Goal: Transaction & Acquisition: Purchase product/service

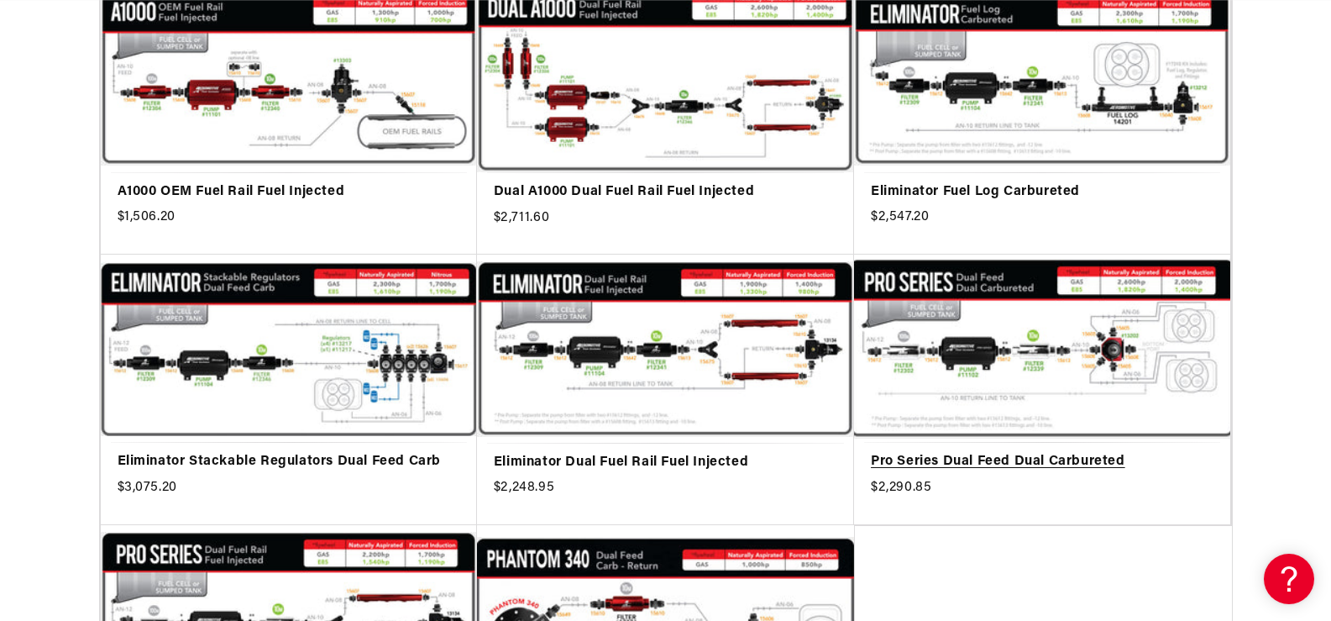
scroll to position [0, 2130]
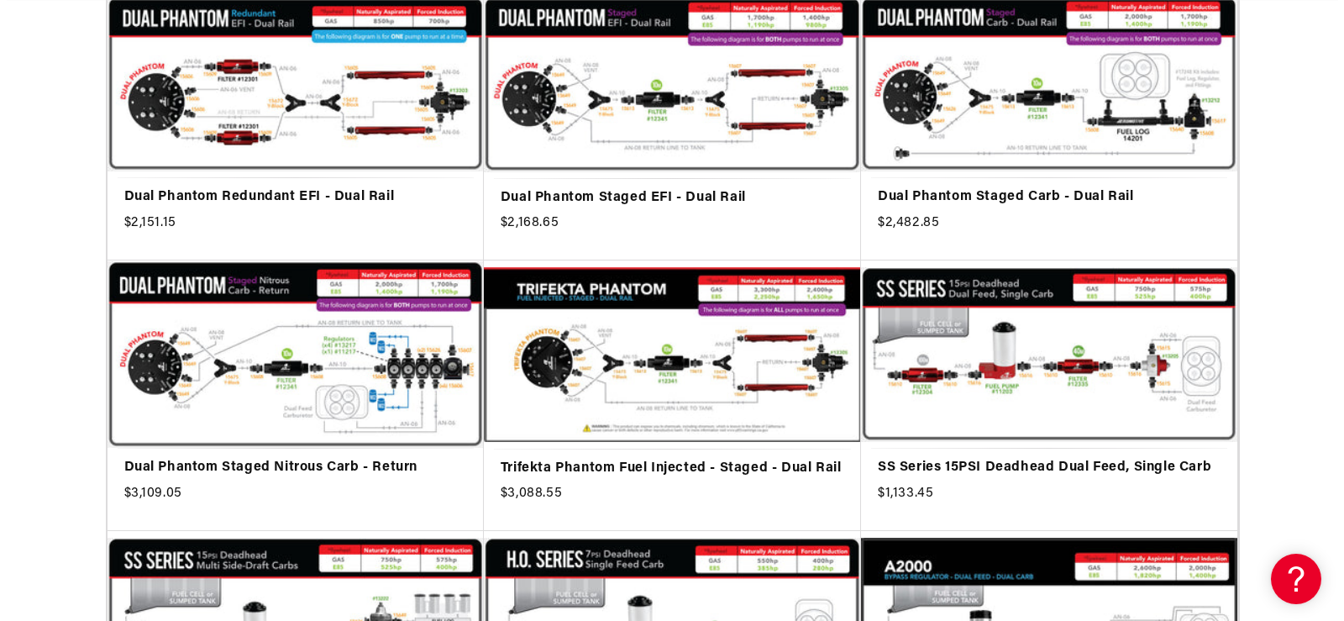
scroll to position [3612, 0]
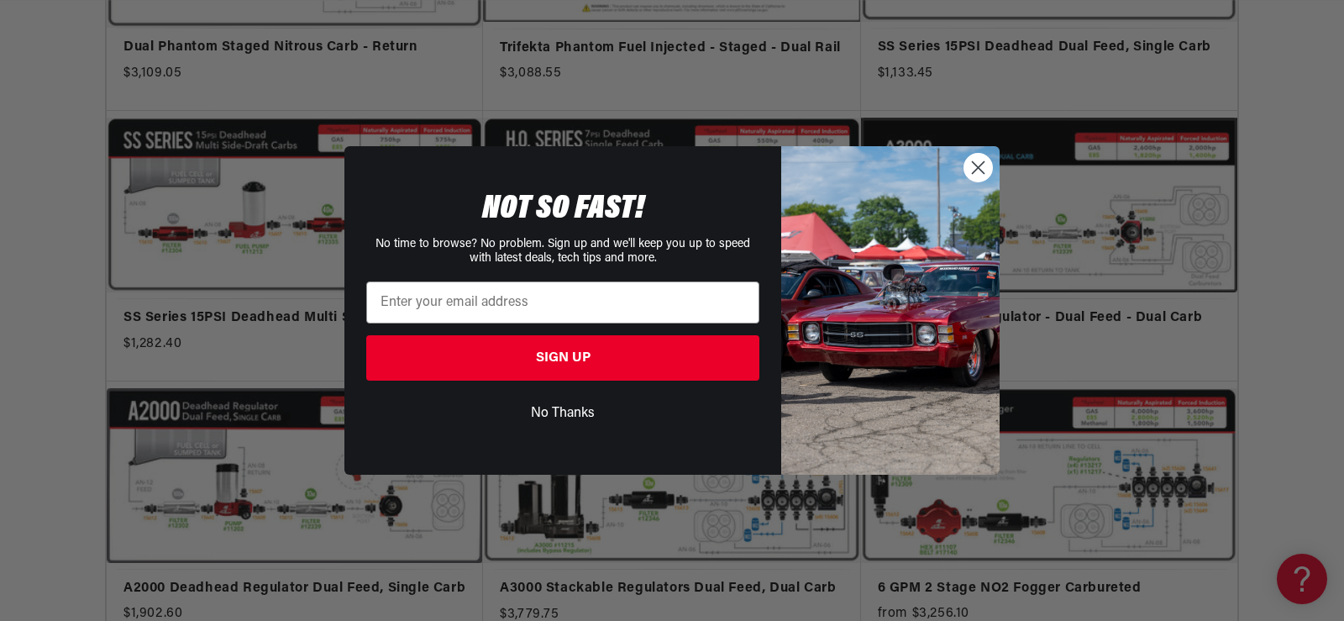
click at [978, 163] on circle "Close dialog" at bounding box center [978, 168] width 28 height 28
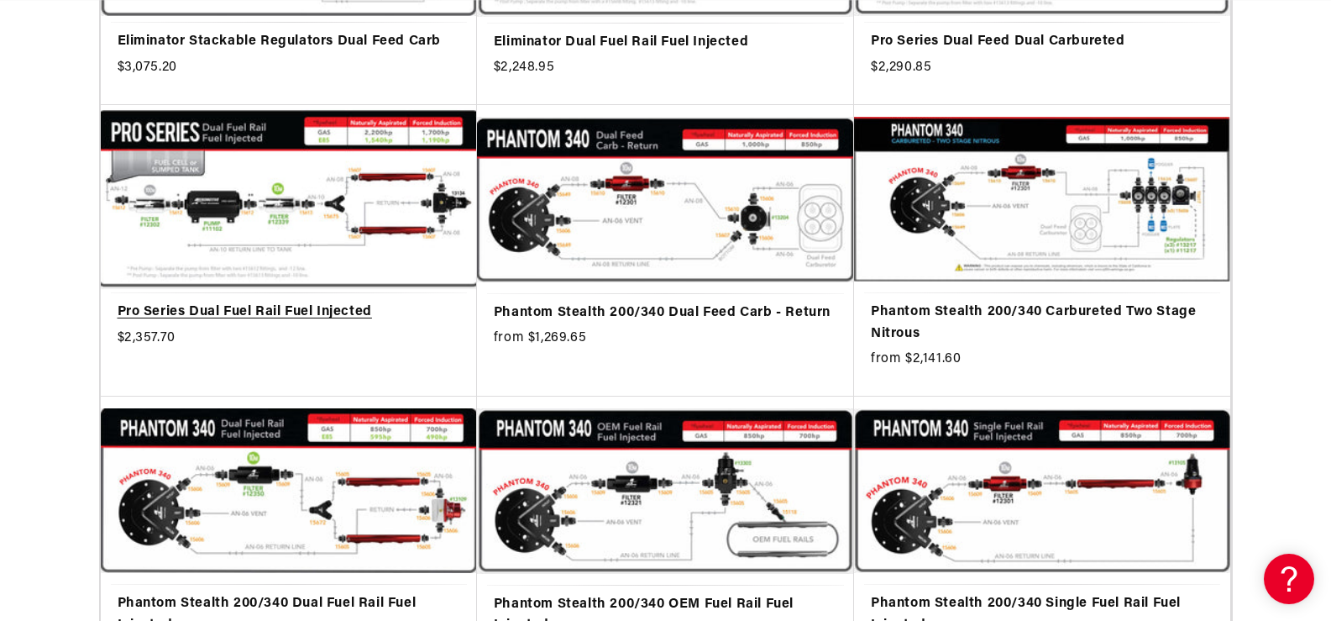
scroll to position [0, 2231]
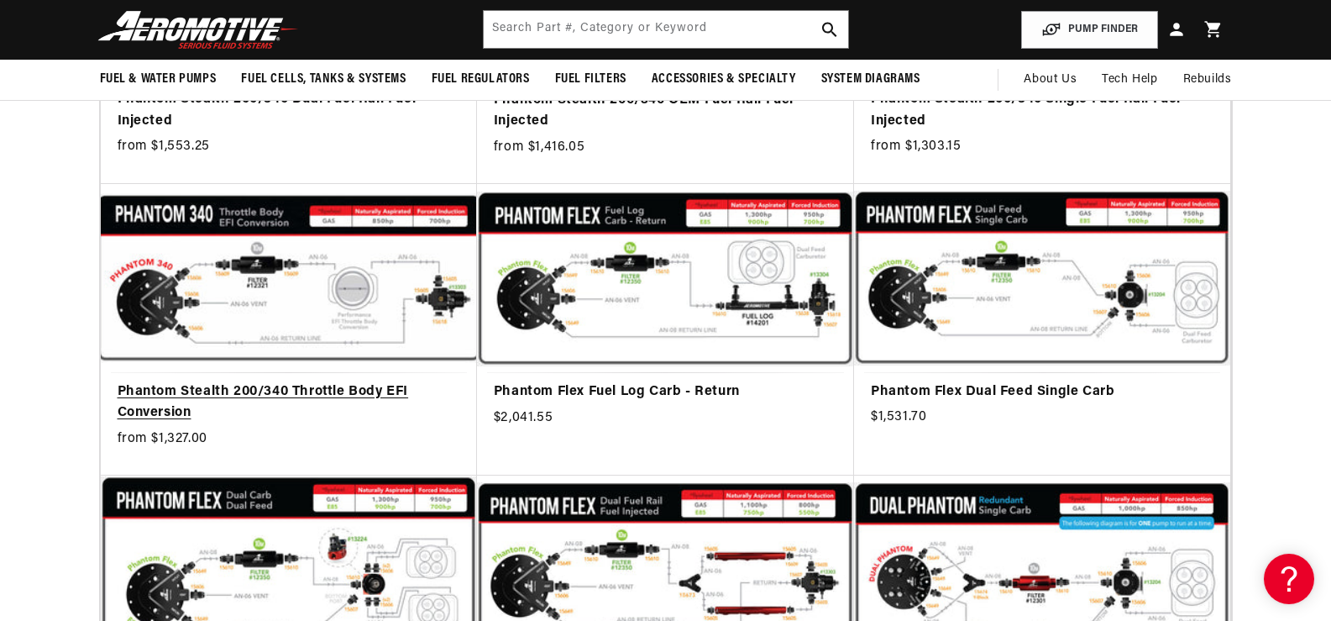
click at [257, 392] on link "Phantom Stealth 200/340 Throttle Body EFI Conversion" at bounding box center [289, 402] width 343 height 43
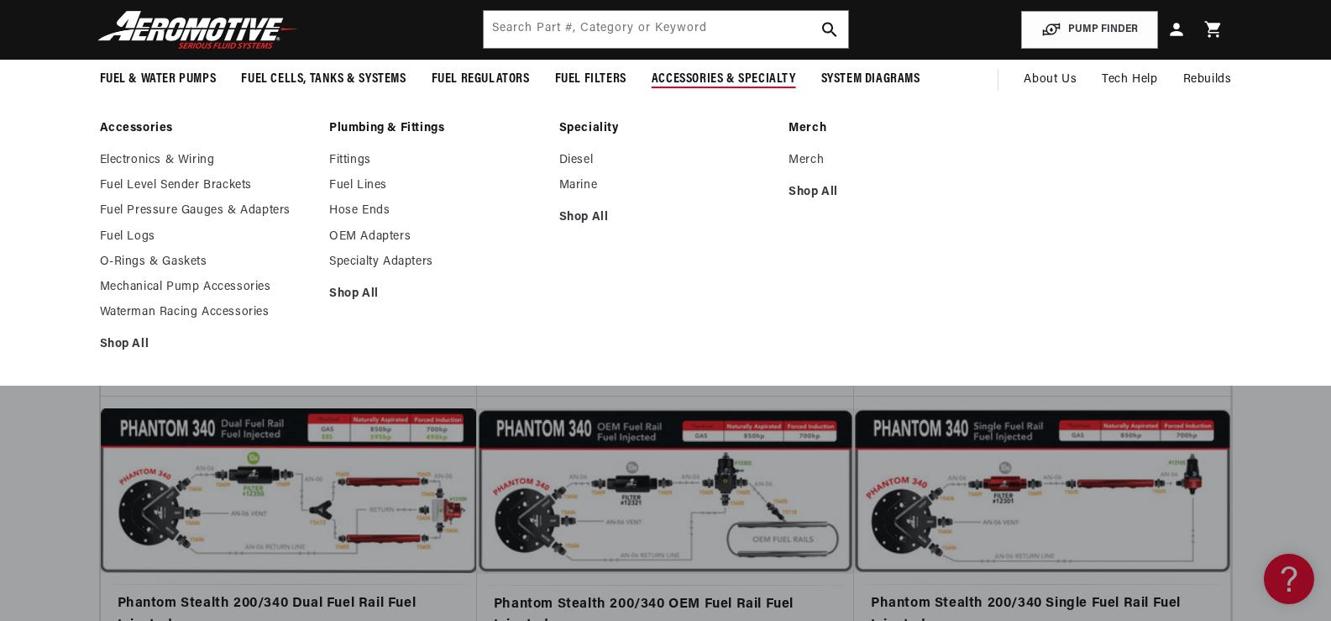
scroll to position [0, 2130]
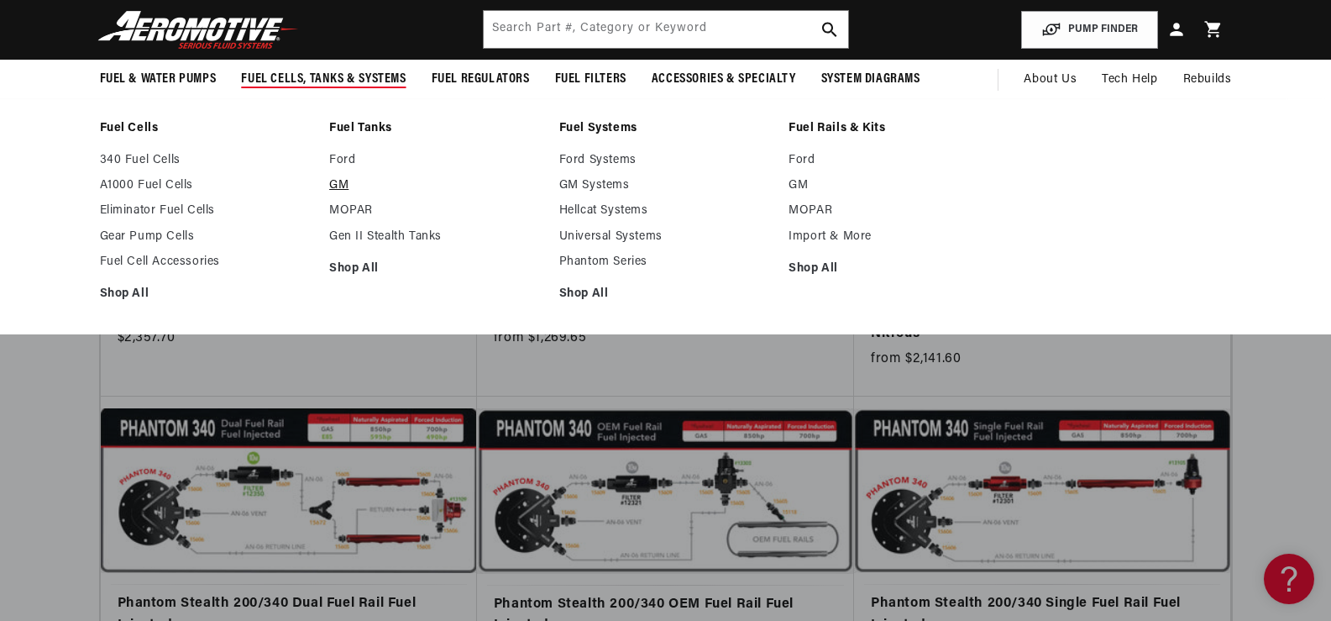
click at [334, 188] on link "GM" at bounding box center [435, 185] width 213 height 15
click at [583, 185] on link "GM Systems" at bounding box center [665, 185] width 213 height 15
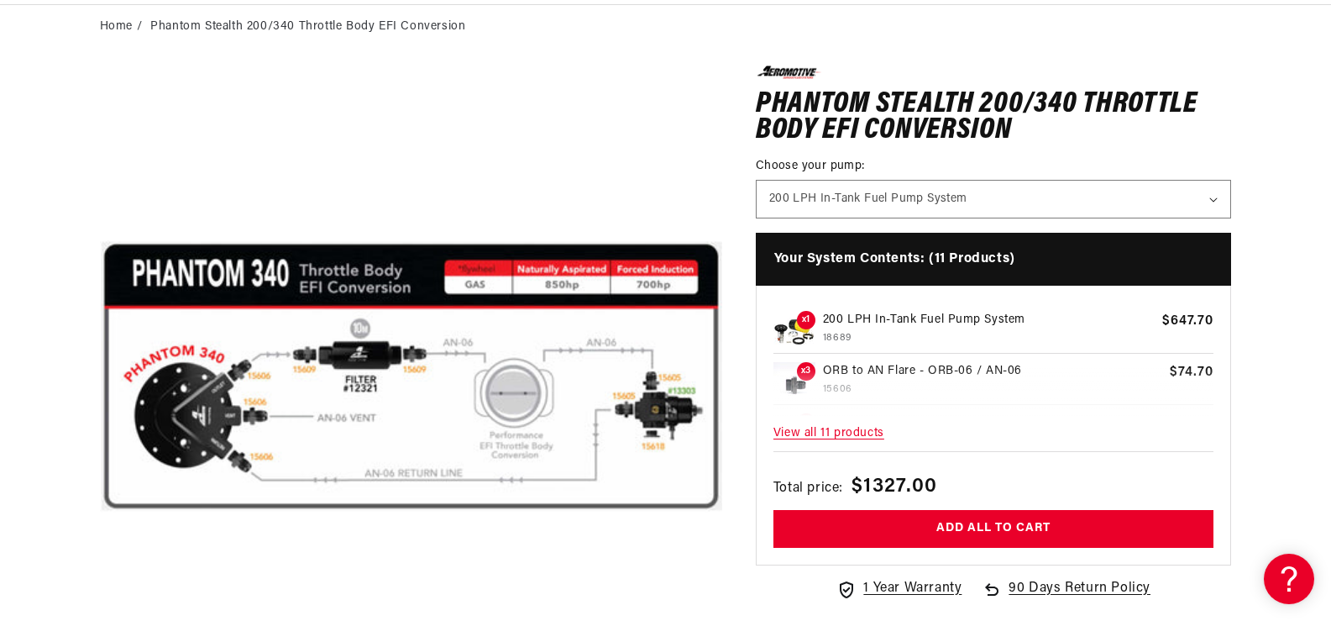
scroll to position [0, 1065]
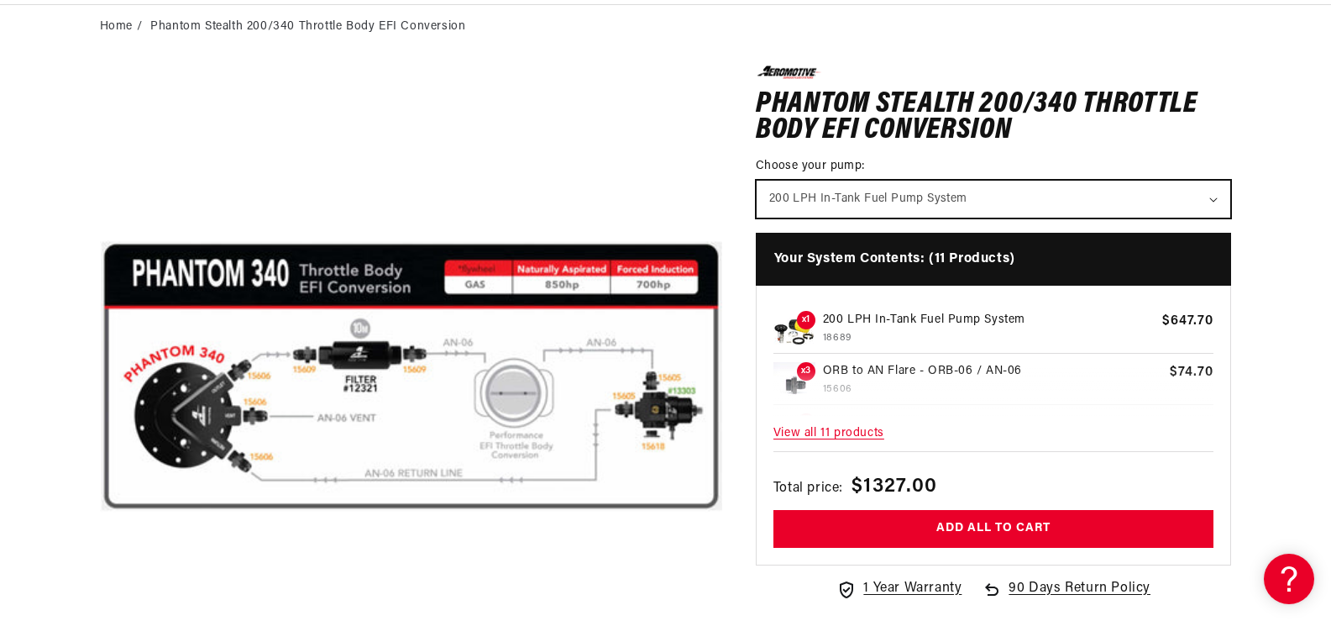
click at [1215, 198] on select "200 LPH In-Tank Fuel Pump System 340 LPH In-Tank Fuel Pump System" at bounding box center [994, 199] width 475 height 37
select select "/products/phantom-340-stealth-fuel-system"
click at [757, 181] on select "200 LPH In-Tank Fuel Pump System 340 LPH In-Tank Fuel Pump System" at bounding box center [994, 199] width 475 height 37
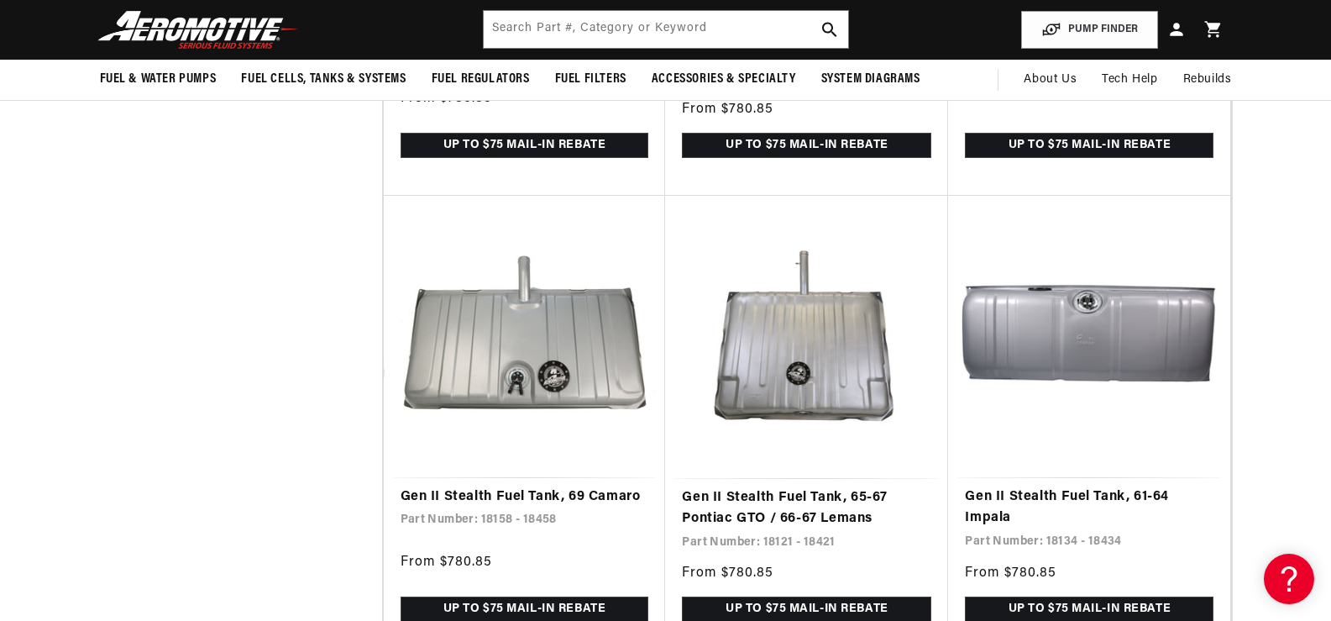
scroll to position [3024, 0]
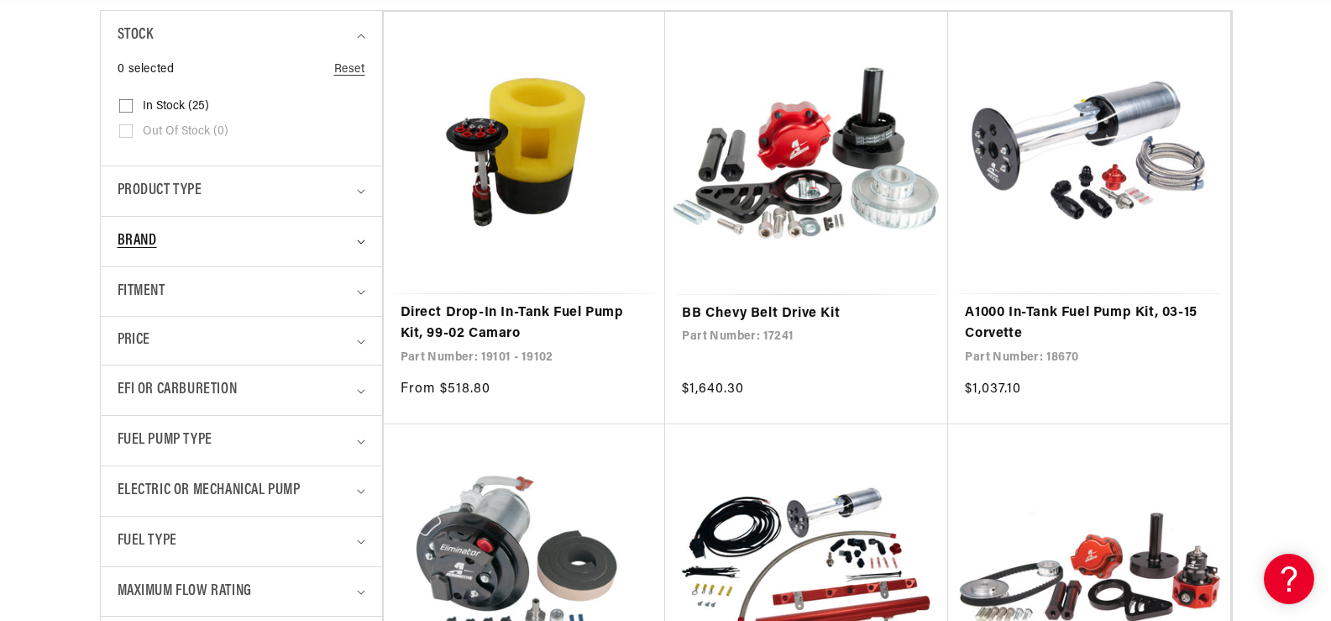
scroll to position [0, 3195]
click at [177, 387] on span "EFI or Carburetion" at bounding box center [178, 390] width 120 height 24
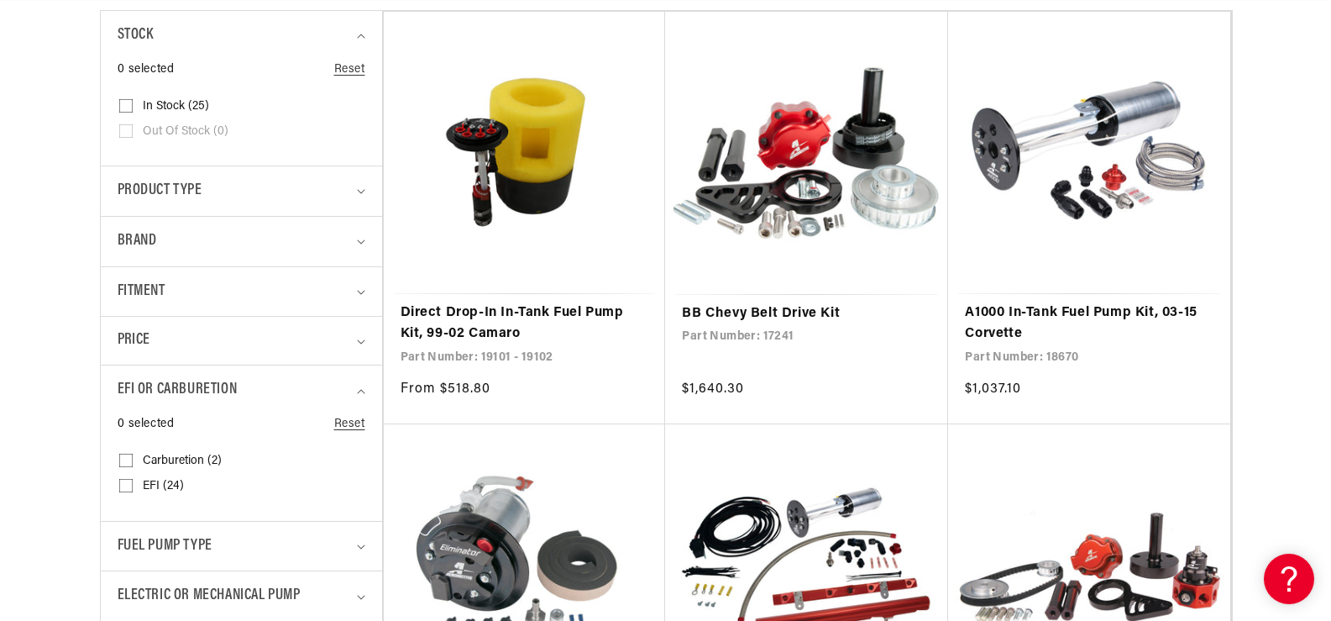
scroll to position [0, 0]
click at [123, 487] on input "EFI (24) EFI (24 products)" at bounding box center [125, 488] width 13 height 13
checkbox input "true"
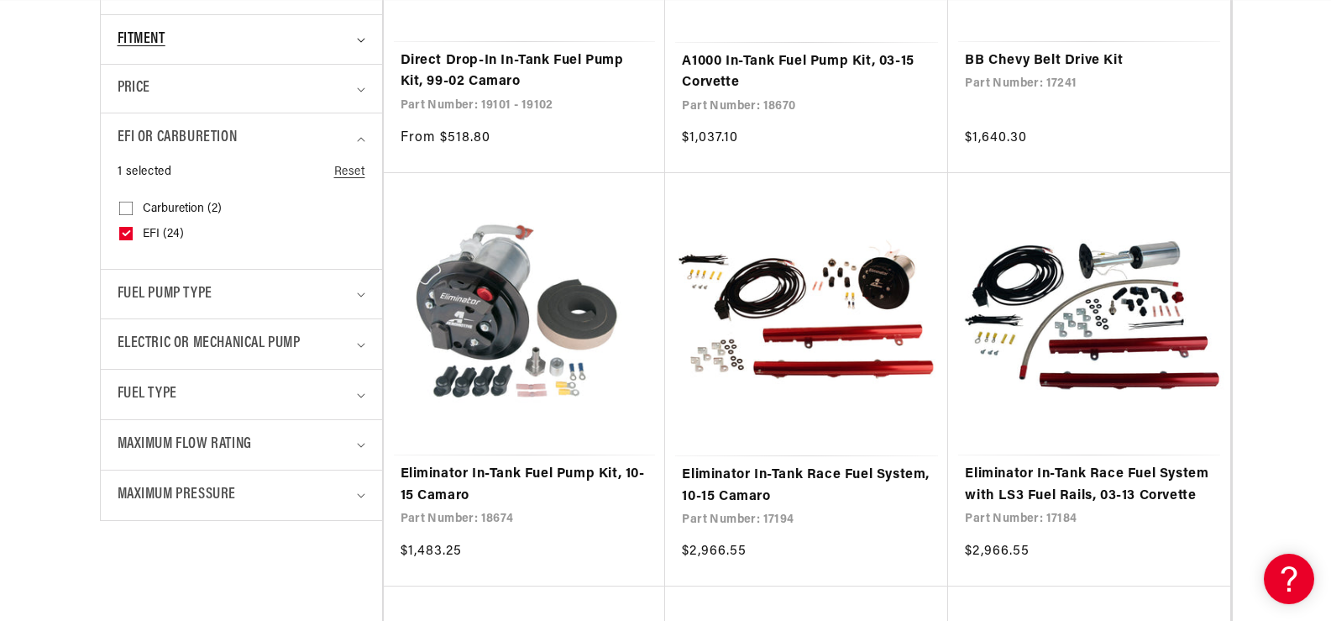
scroll to position [0, 1065]
click at [152, 39] on span "Fitment" at bounding box center [142, 40] width 48 height 24
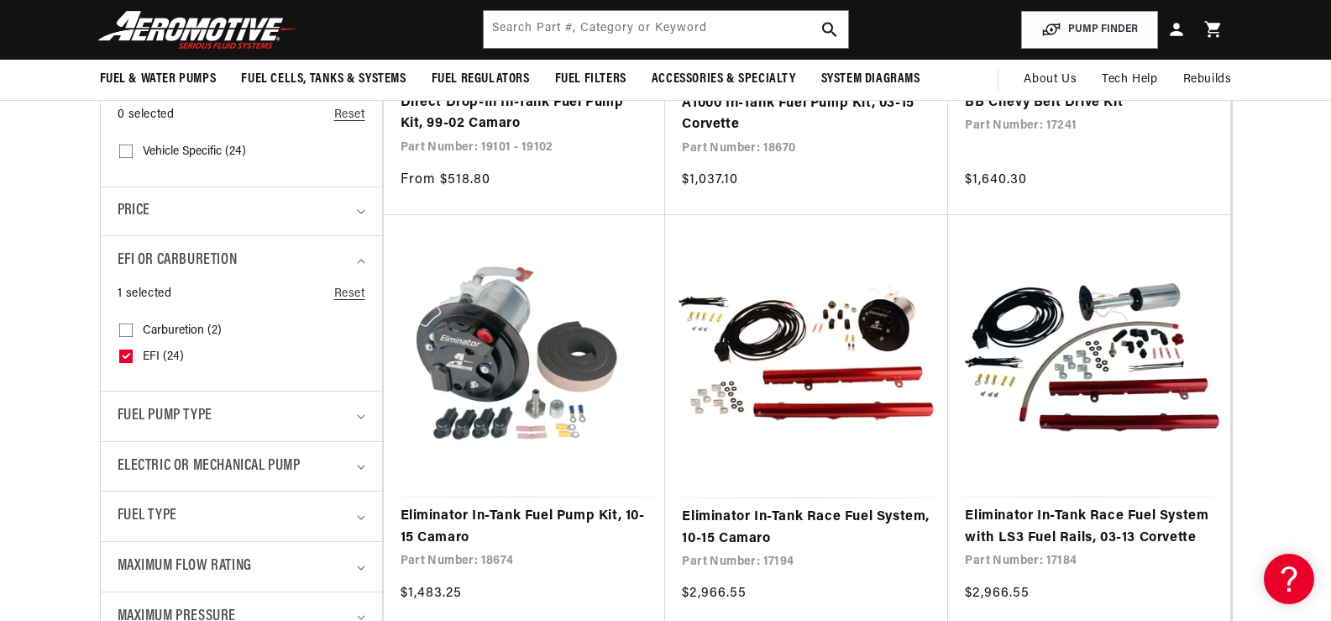
scroll to position [0, 0]
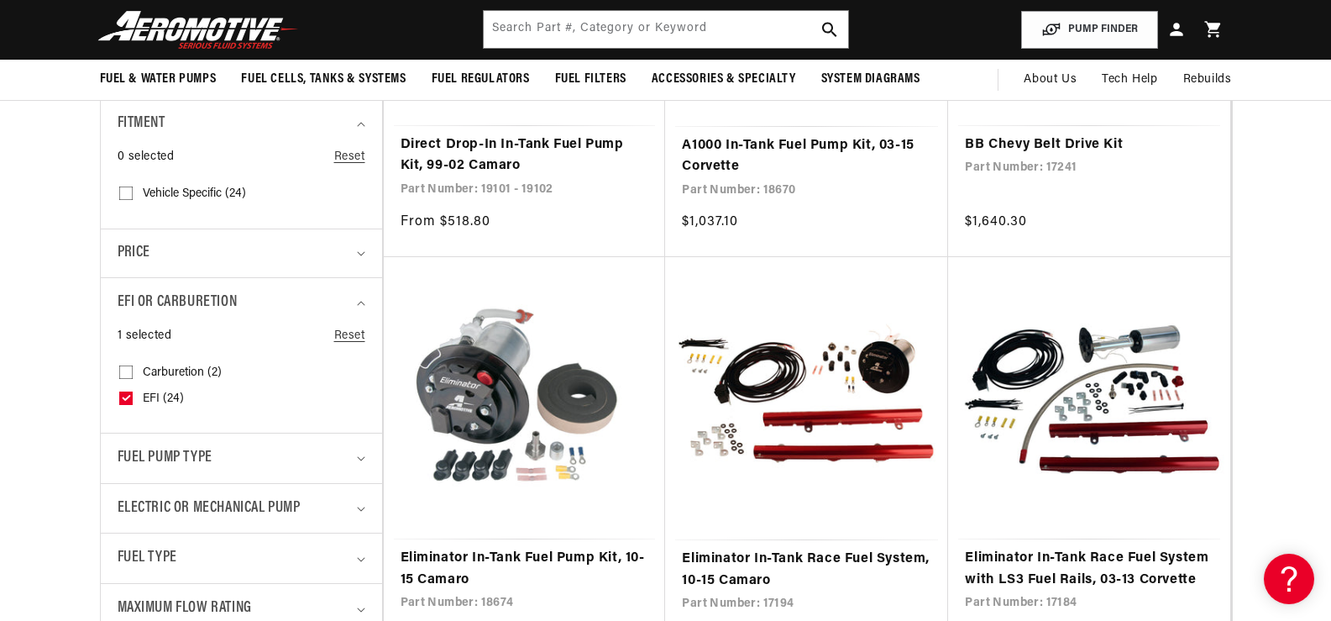
click at [129, 191] on input "Vehicle Specific (24) Vehicle Specific (24 products)" at bounding box center [125, 196] width 13 height 13
checkbox input "true"
